Goal: Task Accomplishment & Management: Manage account settings

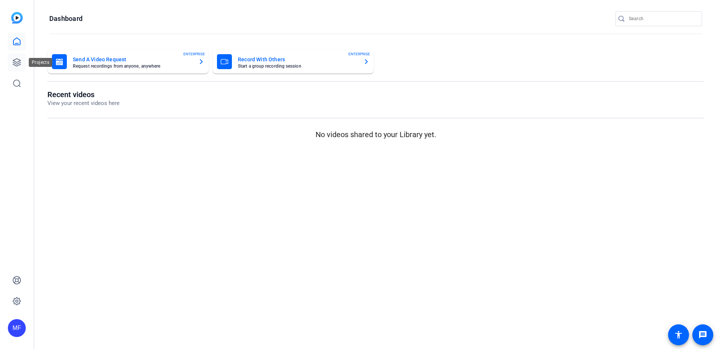
click at [18, 60] on icon at bounding box center [16, 62] width 9 height 9
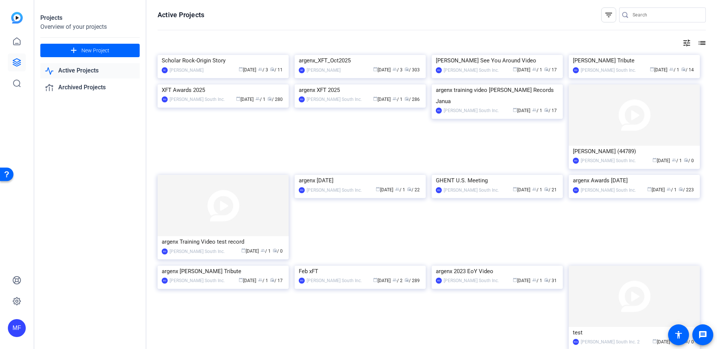
click at [322, 55] on img at bounding box center [360, 55] width 131 height 0
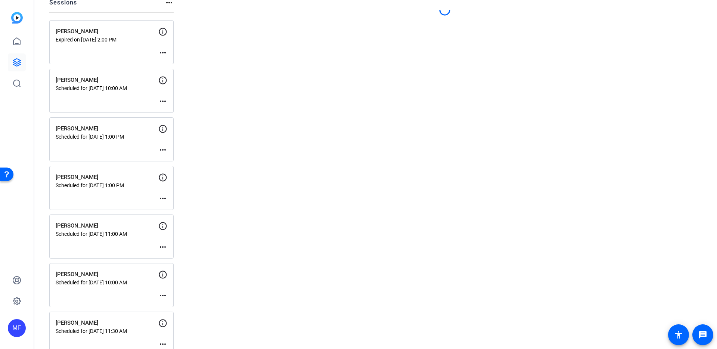
scroll to position [496, 0]
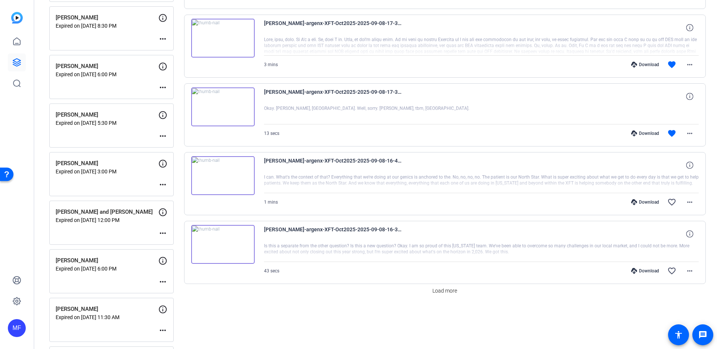
click at [164, 86] on mat-icon "more_horiz" at bounding box center [162, 87] width 9 height 9
click at [175, 99] on span "Edit Session" at bounding box center [181, 98] width 34 height 9
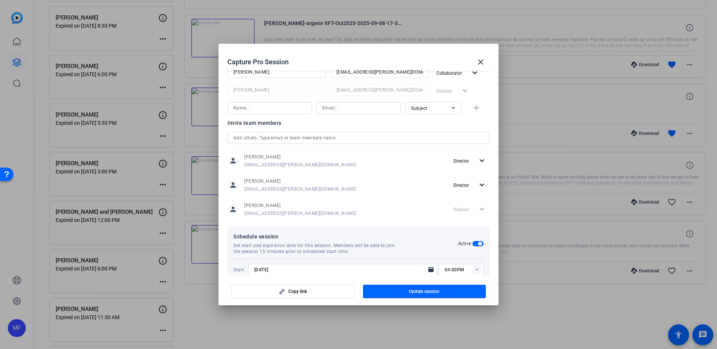
scroll to position [184, 0]
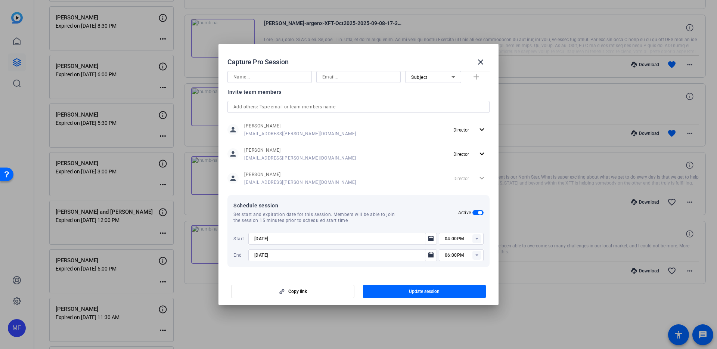
click at [260, 239] on input "[DATE]" at bounding box center [338, 238] width 169 height 9
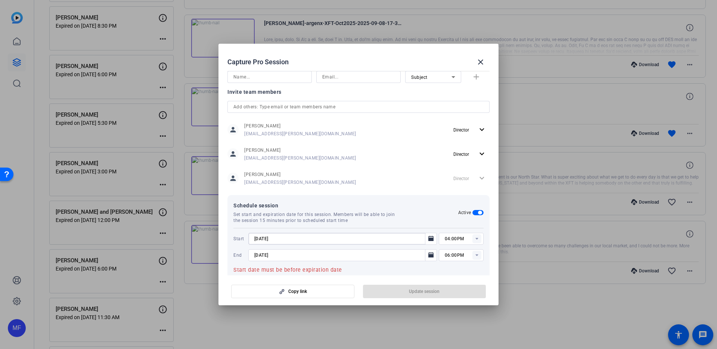
type input "[DATE]"
click at [260, 254] on input "[DATE]" at bounding box center [338, 255] width 169 height 9
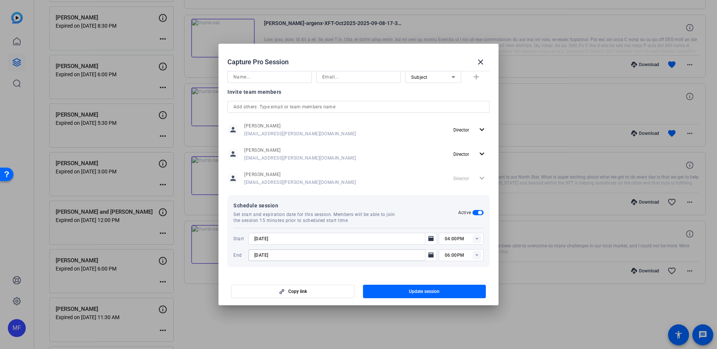
type input "[DATE]"
click at [445, 237] on input "04:00PM" at bounding box center [464, 238] width 39 height 9
type input "03:00PM"
type input "04:15PM"
click at [408, 291] on span "button" at bounding box center [424, 291] width 123 height 18
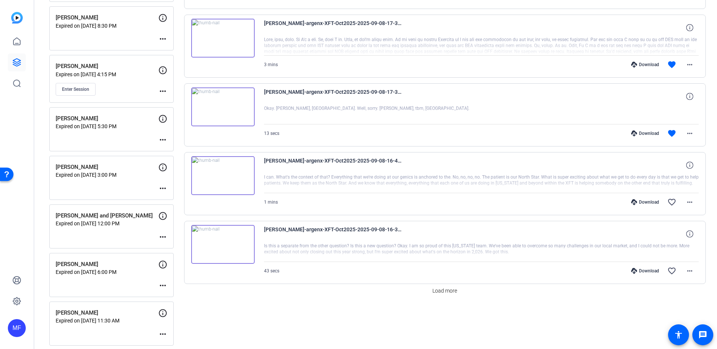
click at [160, 187] on mat-icon "more_horiz" at bounding box center [162, 188] width 9 height 9
click at [168, 201] on span "Edit Session" at bounding box center [181, 199] width 34 height 9
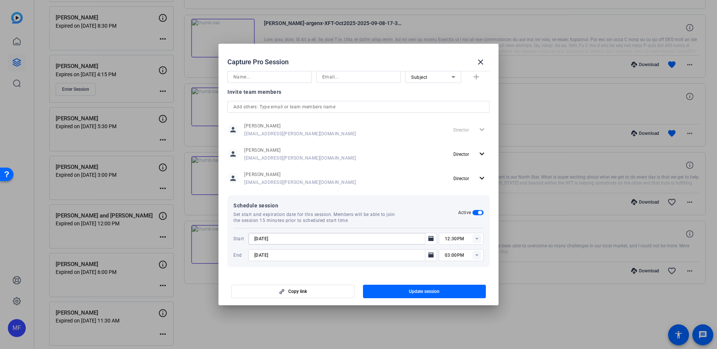
drag, startPoint x: 260, startPoint y: 238, endPoint x: 264, endPoint y: 238, distance: 4.1
click at [260, 238] on input "[DATE]" at bounding box center [338, 238] width 169 height 9
type input "[DATE]"
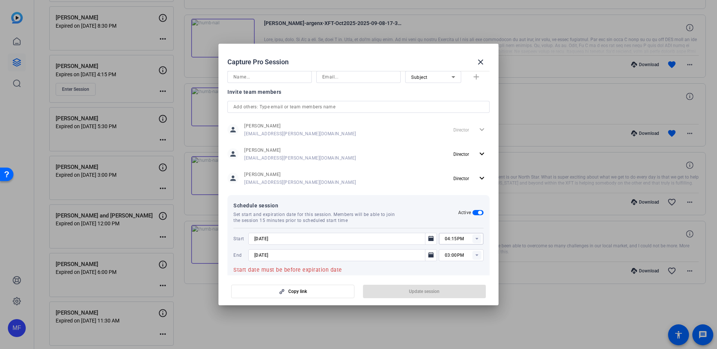
type input "04:15PM"
type input "[DATE]"
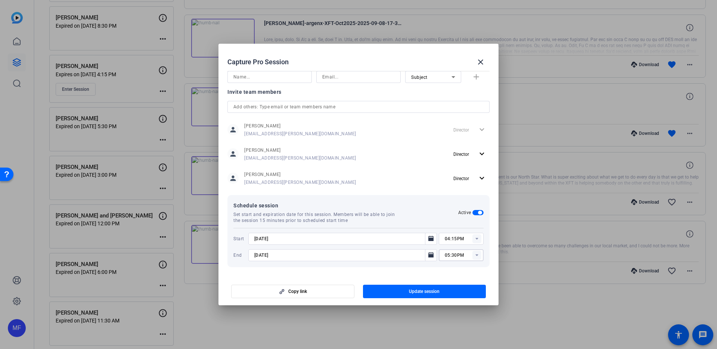
type input "05:30PM"
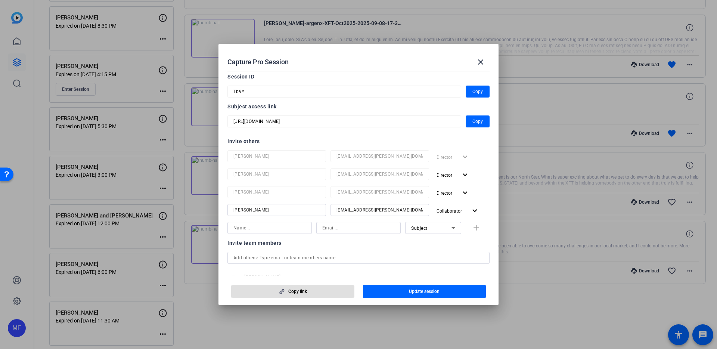
scroll to position [0, 0]
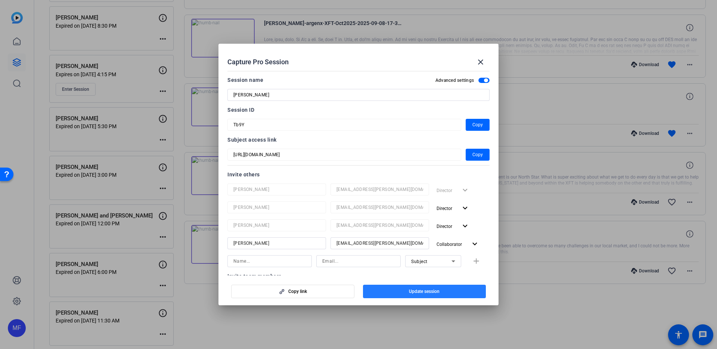
click at [424, 292] on span "Update session" at bounding box center [424, 291] width 31 height 6
